Goal: Find specific page/section: Find specific page/section

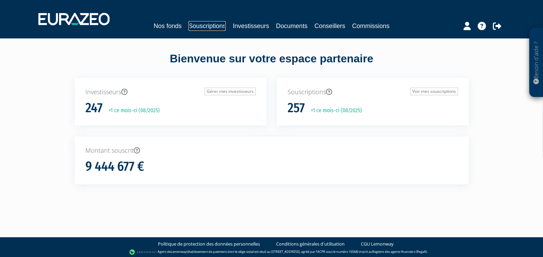
click at [204, 25] on link "Souscriptions" at bounding box center [207, 26] width 37 height 10
click at [202, 27] on link "Souscriptions" at bounding box center [207, 26] width 37 height 10
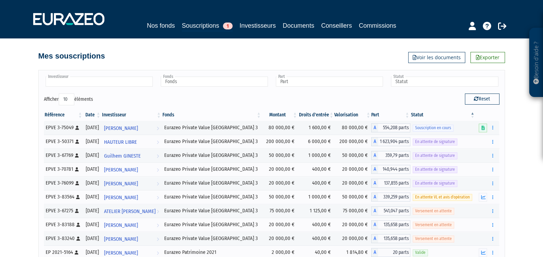
click at [137, 80] on input "text" at bounding box center [99, 81] width 107 height 10
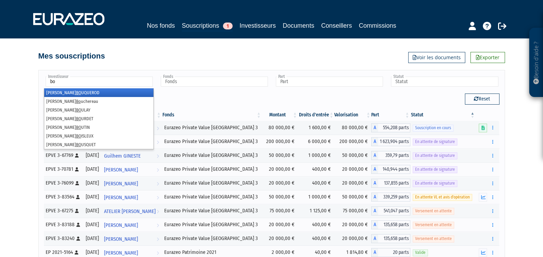
type input "b"
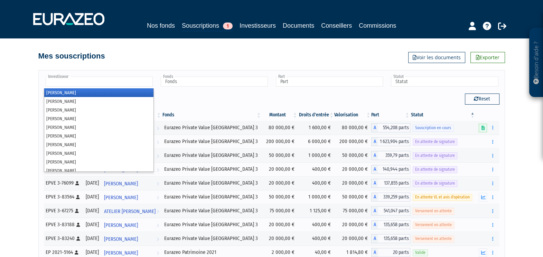
type input "Investisseur"
